Goal: Task Accomplishment & Management: Manage account settings

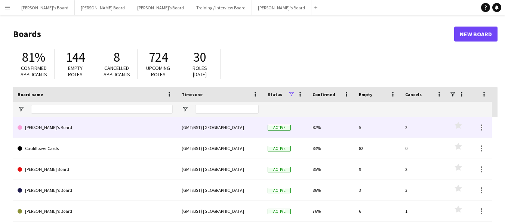
click at [46, 129] on link "[PERSON_NAME]'s Board" at bounding box center [95, 127] width 155 height 21
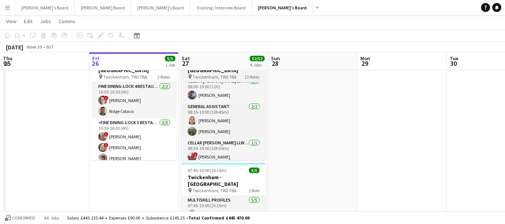
scroll to position [239, 0]
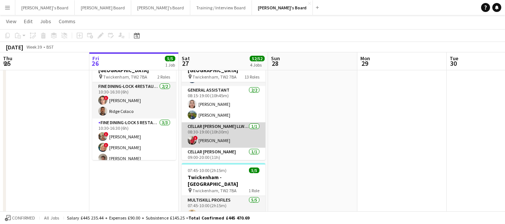
click at [217, 135] on app-card-role "Cellar [PERSON_NAME] LLW WEST LEVEL 3 NORTH BOXES - WEST STAND - LEVEL 3 [DATE]…" at bounding box center [224, 134] width 84 height 25
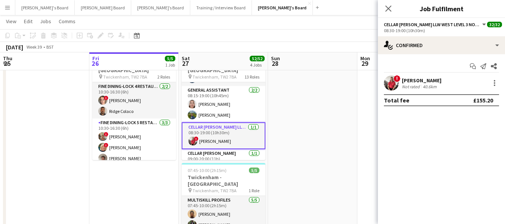
click at [427, 80] on div "[PERSON_NAME]" at bounding box center [422, 80] width 40 height 7
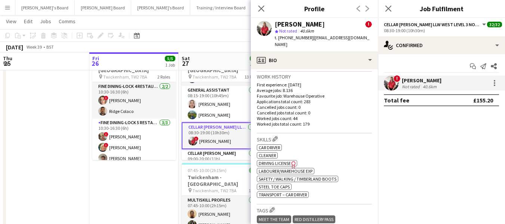
scroll to position [262, 0]
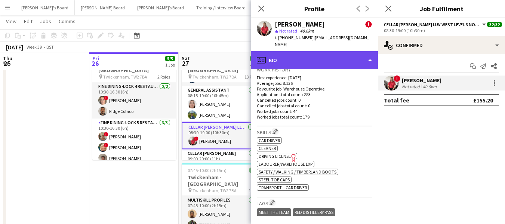
click at [314, 51] on div "profile Bio" at bounding box center [314, 60] width 127 height 18
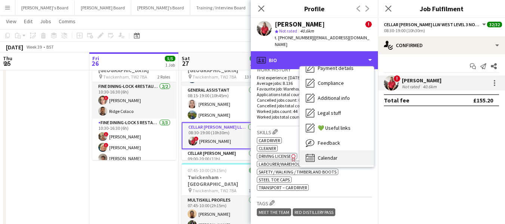
scroll to position [100, 0]
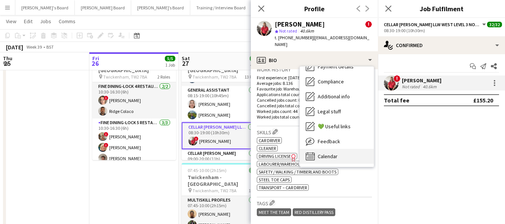
click at [322, 153] on span "Calendar" at bounding box center [328, 156] width 20 height 7
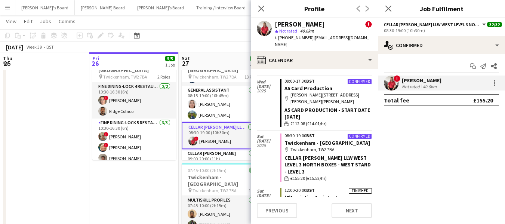
scroll to position [1758, 0]
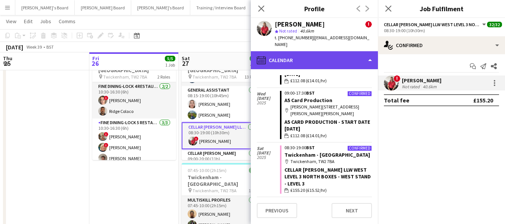
click at [325, 51] on div "calendar-full Calendar" at bounding box center [314, 60] width 127 height 18
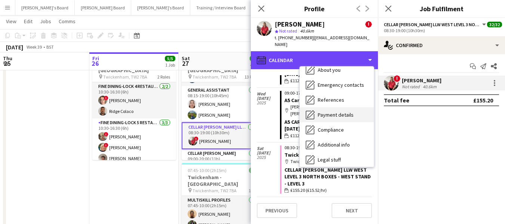
scroll to position [0, 0]
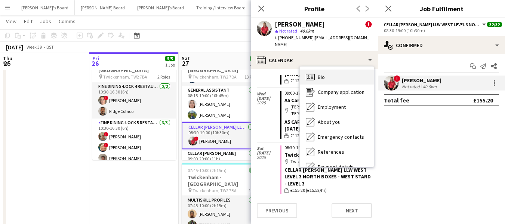
click at [321, 74] on span "Bio" at bounding box center [321, 77] width 7 height 7
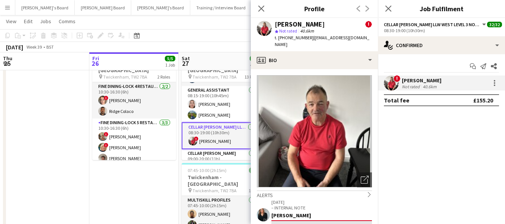
click at [408, 77] on div "[PERSON_NAME]" at bounding box center [422, 80] width 40 height 7
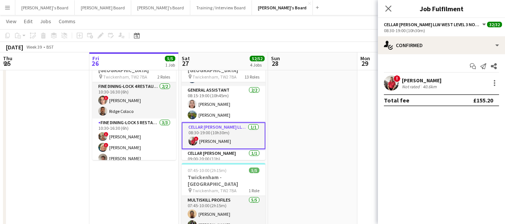
click at [408, 77] on div "[PERSON_NAME]" at bounding box center [422, 80] width 40 height 7
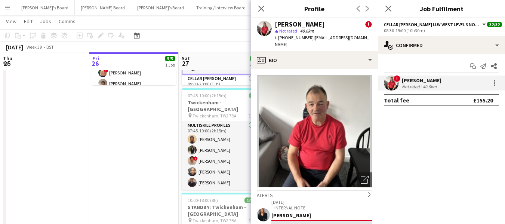
click at [252, 10] on button "[PERSON_NAME]'s Board Close" at bounding box center [282, 7] width 61 height 15
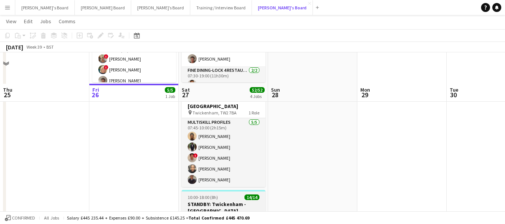
scroll to position [111, 0]
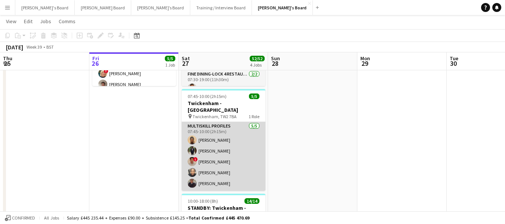
click at [223, 122] on app-card-role "MULTISKILL PROFILES [DATE] 07:45-10:00 (2h15m) [PERSON_NAME] [PERSON_NAME] Ndja…" at bounding box center [224, 156] width 84 height 69
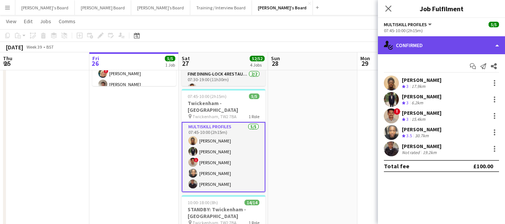
click at [460, 44] on div "single-neutral-actions-check-2 Confirmed" at bounding box center [441, 45] width 127 height 18
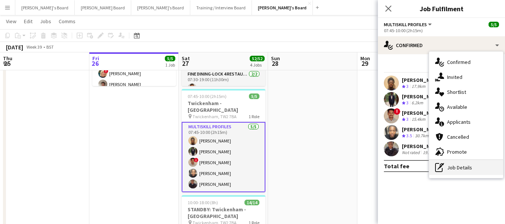
click at [455, 166] on div "pen-write Job Details" at bounding box center [466, 167] width 74 height 15
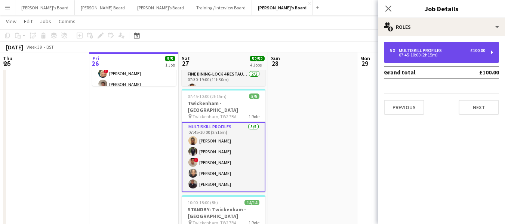
click at [437, 54] on div "07:45-10:00 (2h15m)" at bounding box center [437, 55] width 95 height 4
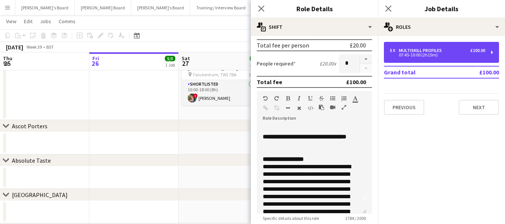
scroll to position [0, 0]
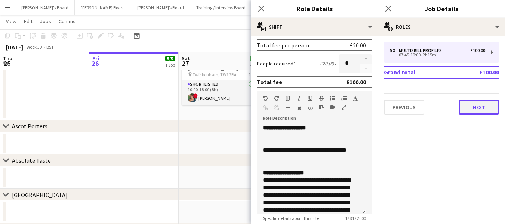
click at [476, 108] on button "Next" at bounding box center [479, 107] width 40 height 15
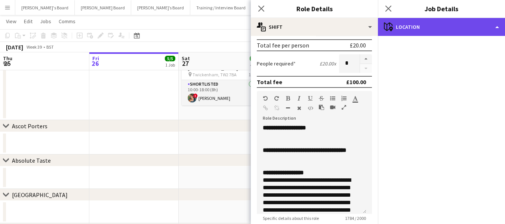
click at [445, 25] on div "maps-pin-1 Location" at bounding box center [441, 27] width 127 height 18
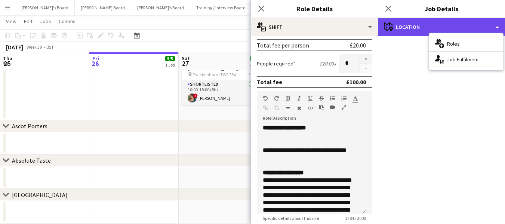
click at [447, 24] on div "maps-pin-1 Location" at bounding box center [441, 27] width 127 height 18
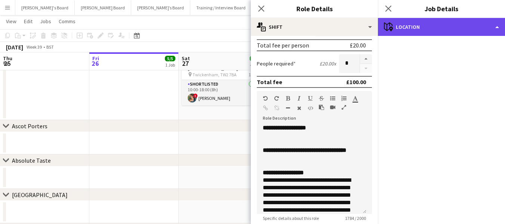
click at [447, 24] on div "maps-pin-1 Location" at bounding box center [441, 27] width 127 height 18
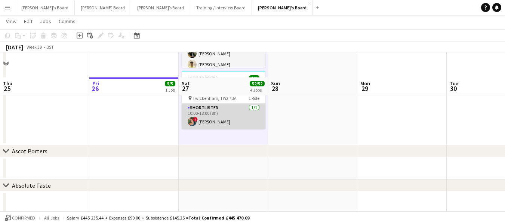
scroll to position [336, 0]
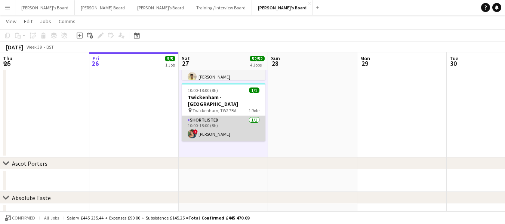
click at [207, 116] on app-card-role "Shortlisted [DATE] 10:00-18:00 (8h) ! [PERSON_NAME]" at bounding box center [224, 128] width 84 height 25
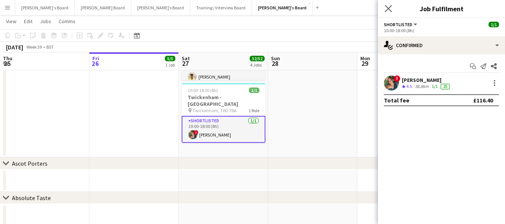
click at [391, 3] on app-icon "Close pop-in" at bounding box center [388, 8] width 11 height 11
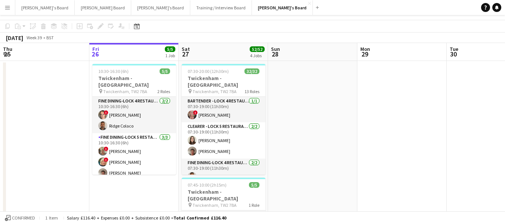
scroll to position [0, 0]
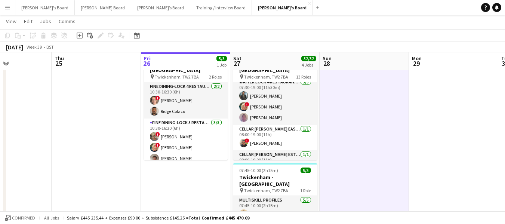
scroll to position [0, 177]
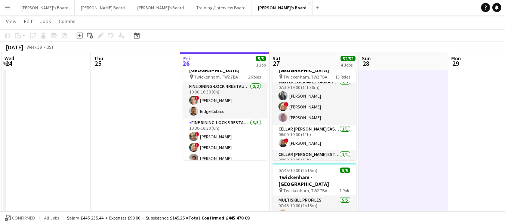
drag, startPoint x: 115, startPoint y: 62, endPoint x: 206, endPoint y: 60, distance: 90.9
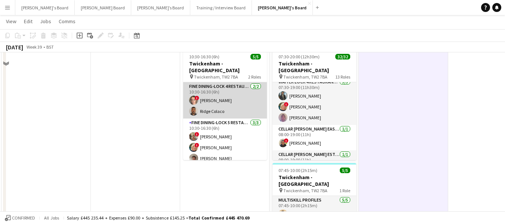
scroll to position [0, 0]
